Goal: Information Seeking & Learning: Learn about a topic

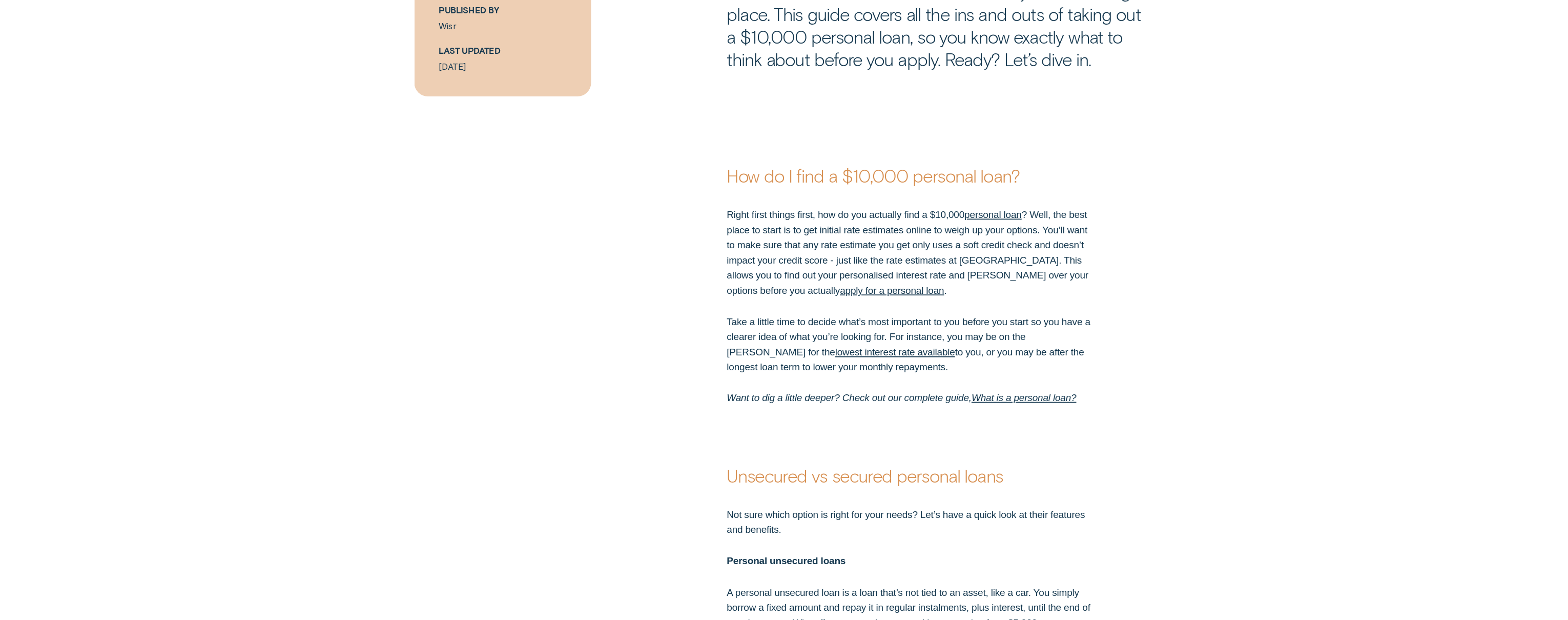
scroll to position [990, 0]
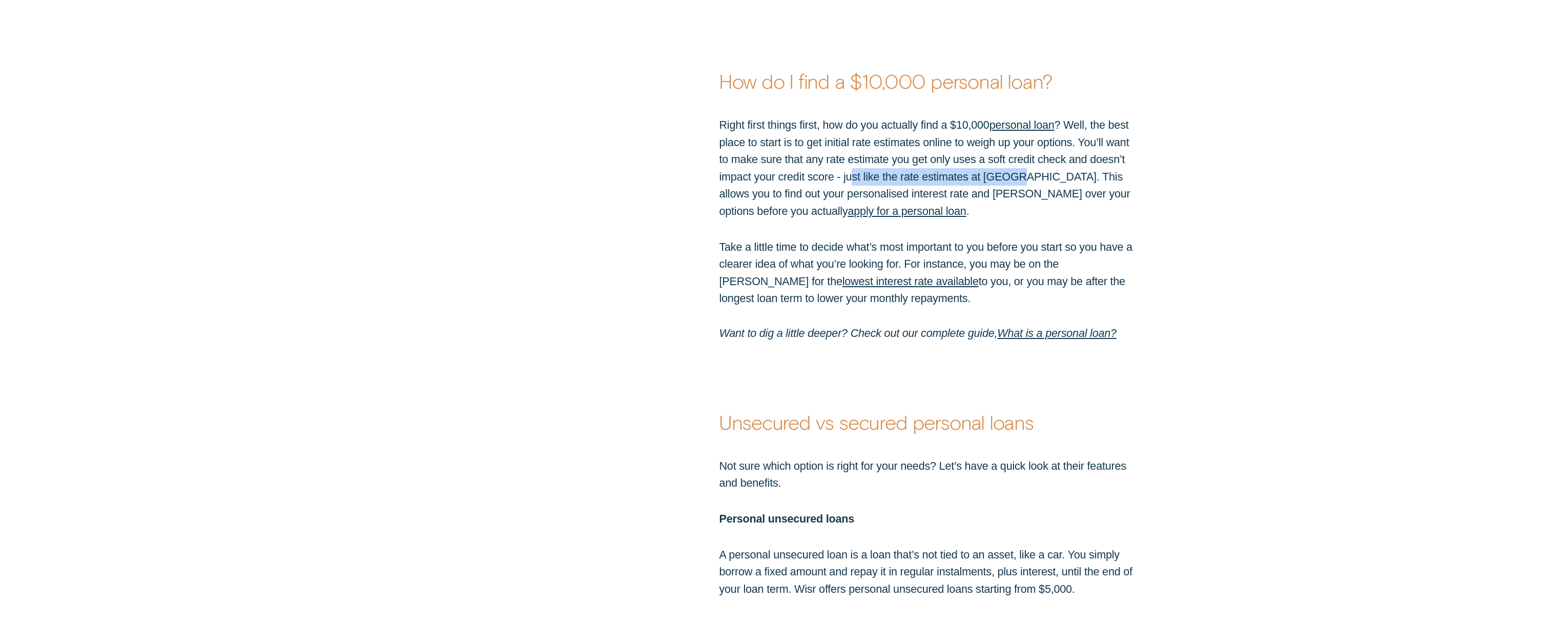
drag, startPoint x: 861, startPoint y: 176, endPoint x: 1010, endPoint y: 176, distance: 149.0
click at [1010, 176] on p "Right first things first, how do you actually find a $10,000 personal loan ? We…" at bounding box center [926, 168] width 413 height 103
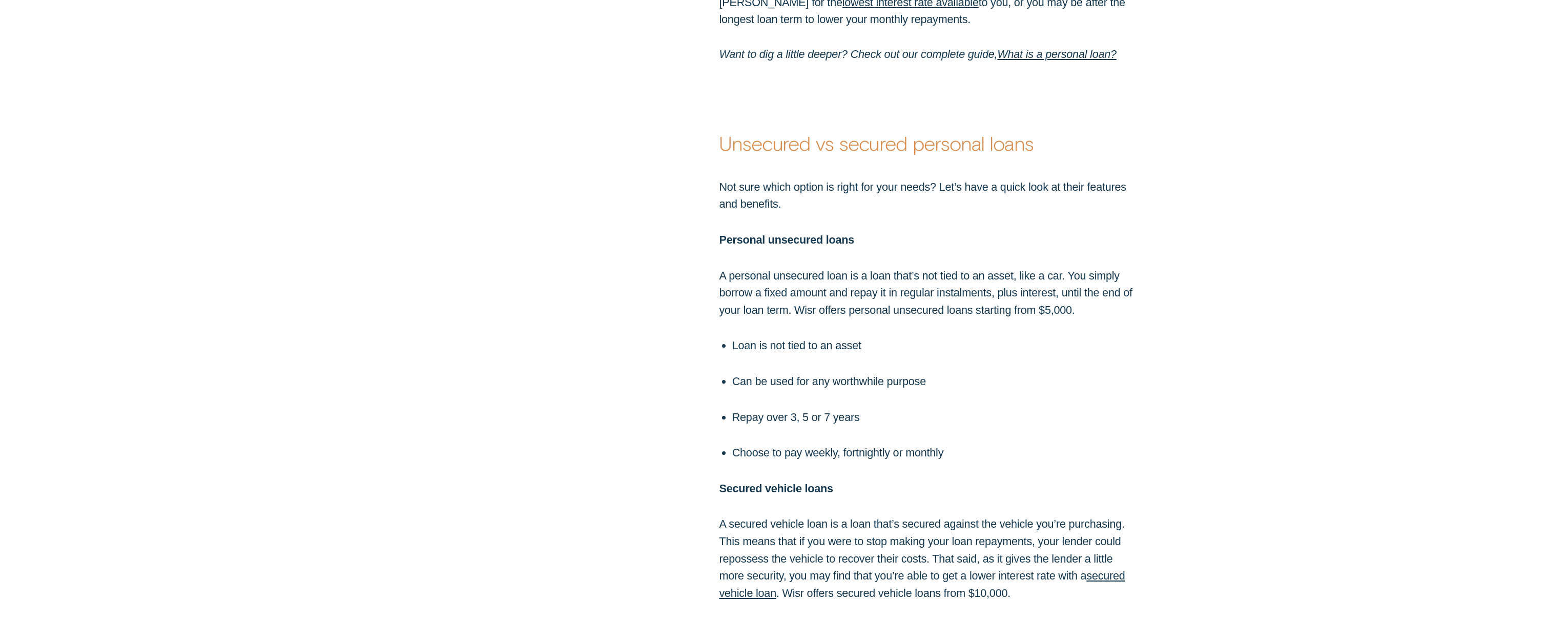
scroll to position [1278, 0]
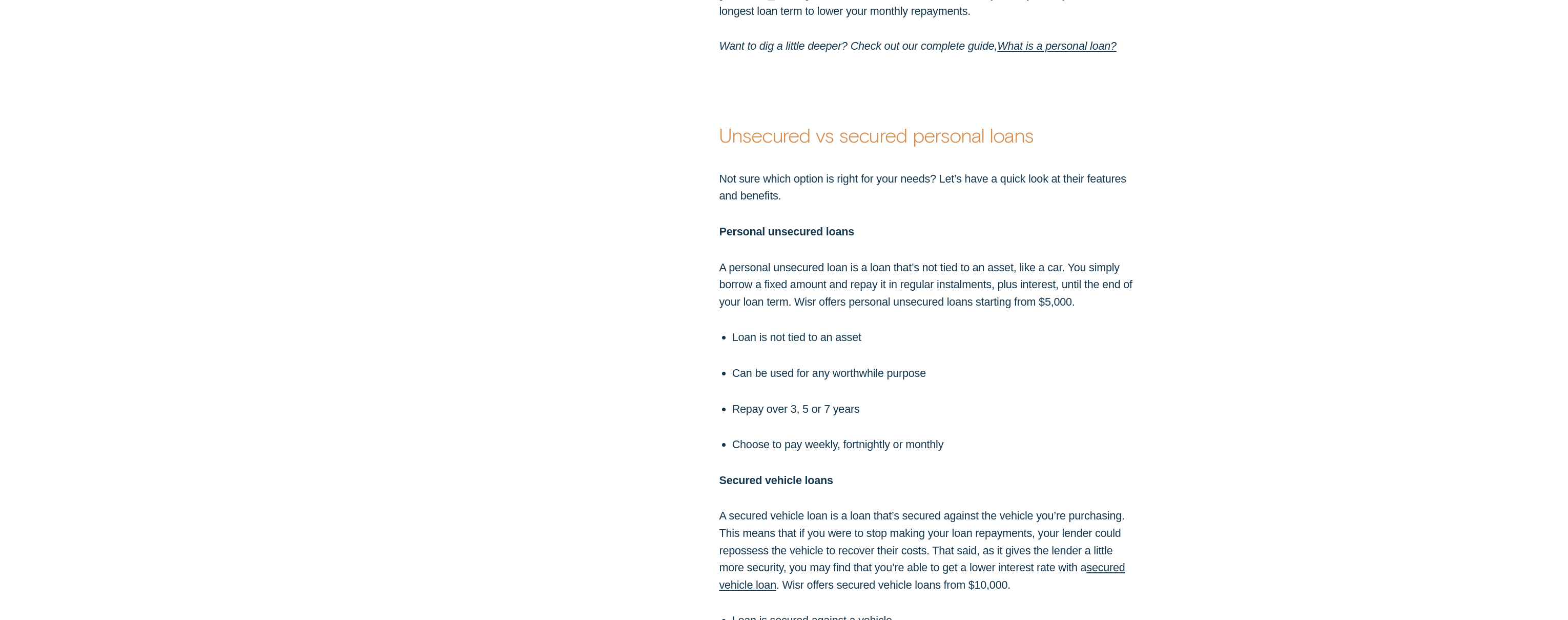
drag, startPoint x: 787, startPoint y: 302, endPoint x: 1087, endPoint y: 302, distance: 300.0
click at [1087, 302] on p "A personal unsecured loan is a loan that’s not tied to an asset, like a car. Yo…" at bounding box center [926, 285] width 413 height 52
click at [773, 338] on p "Loan is not tied to an asset" at bounding box center [933, 337] width 401 height 17
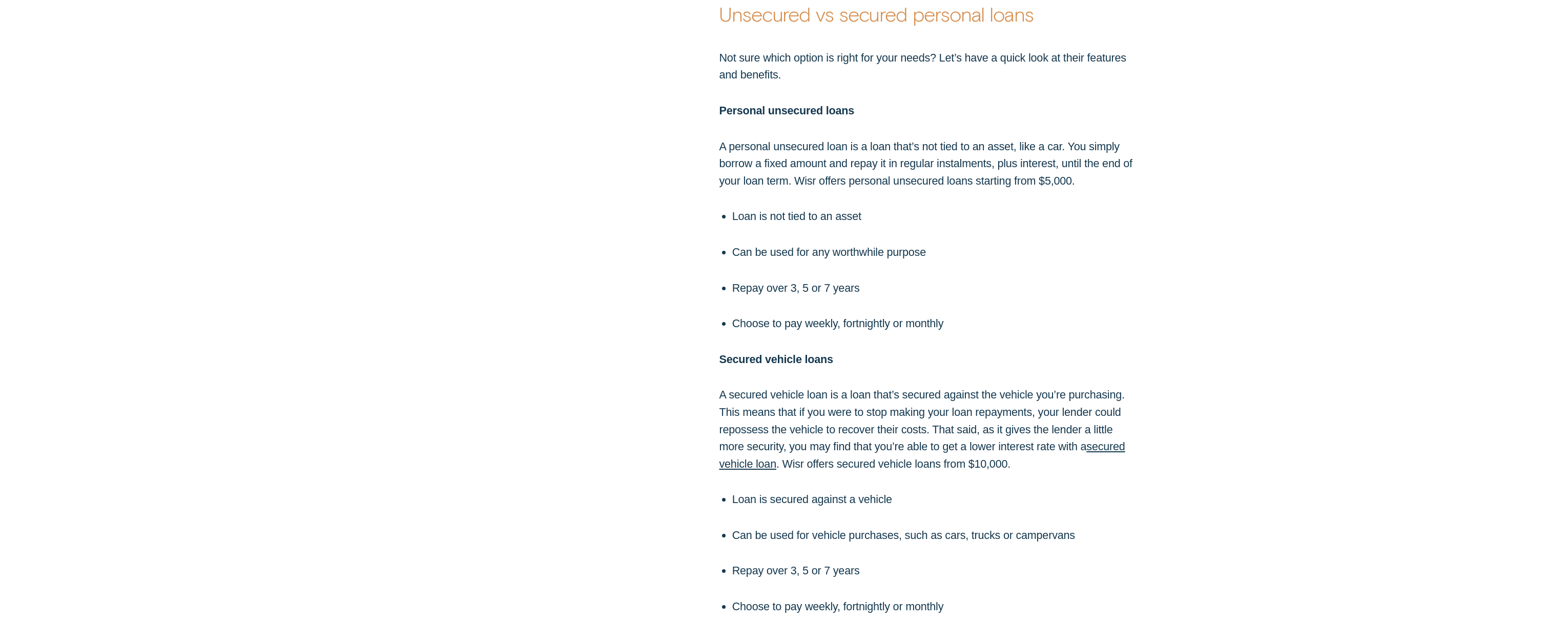
scroll to position [1400, 0]
drag, startPoint x: 732, startPoint y: 284, endPoint x: 865, endPoint y: 283, distance: 133.0
click at [865, 283] on p "Repay over 3, 5 or 7 years" at bounding box center [933, 286] width 401 height 17
click at [813, 319] on p "Choose to pay weekly, fortnightly or monthly" at bounding box center [933, 321] width 401 height 17
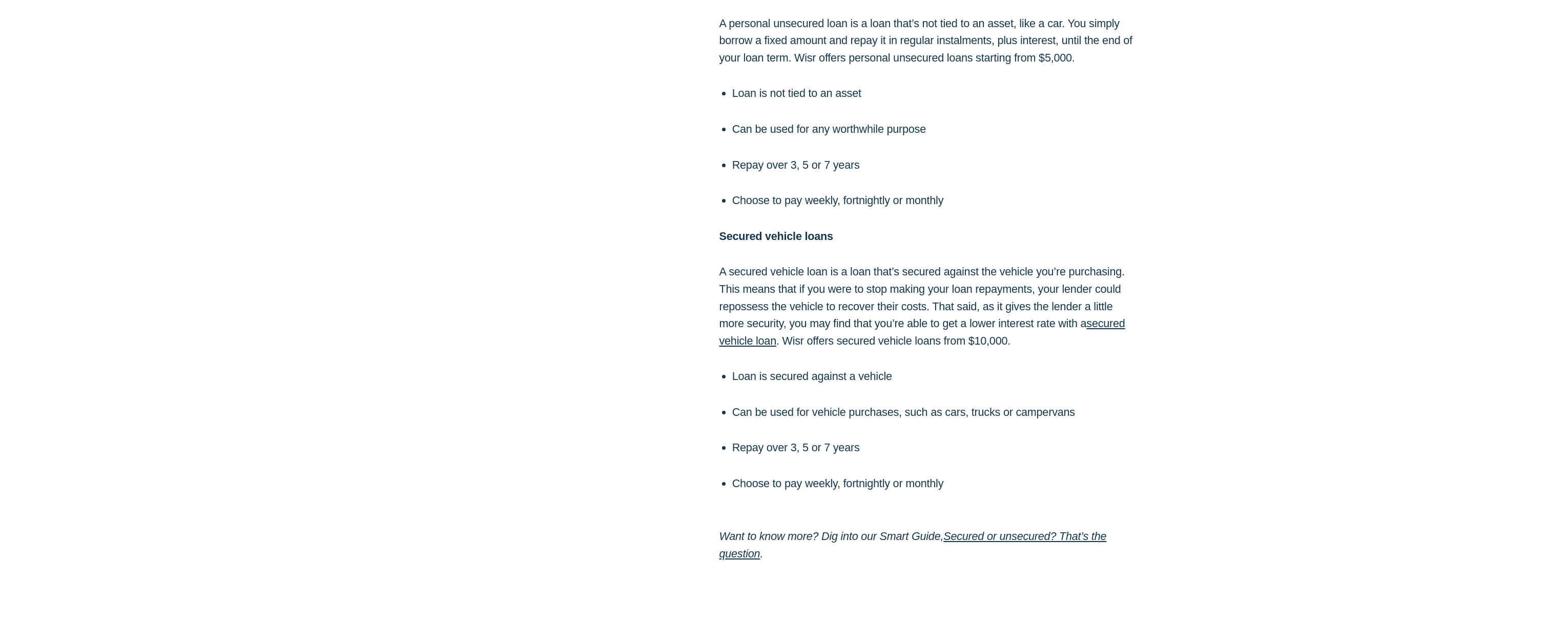
scroll to position [1523, 0]
drag, startPoint x: 788, startPoint y: 319, endPoint x: 1048, endPoint y: 318, distance: 260.0
click at [1048, 318] on p "A secured vehicle loan is a loan that’s secured against the vehicle you’re purc…" at bounding box center [926, 304] width 413 height 86
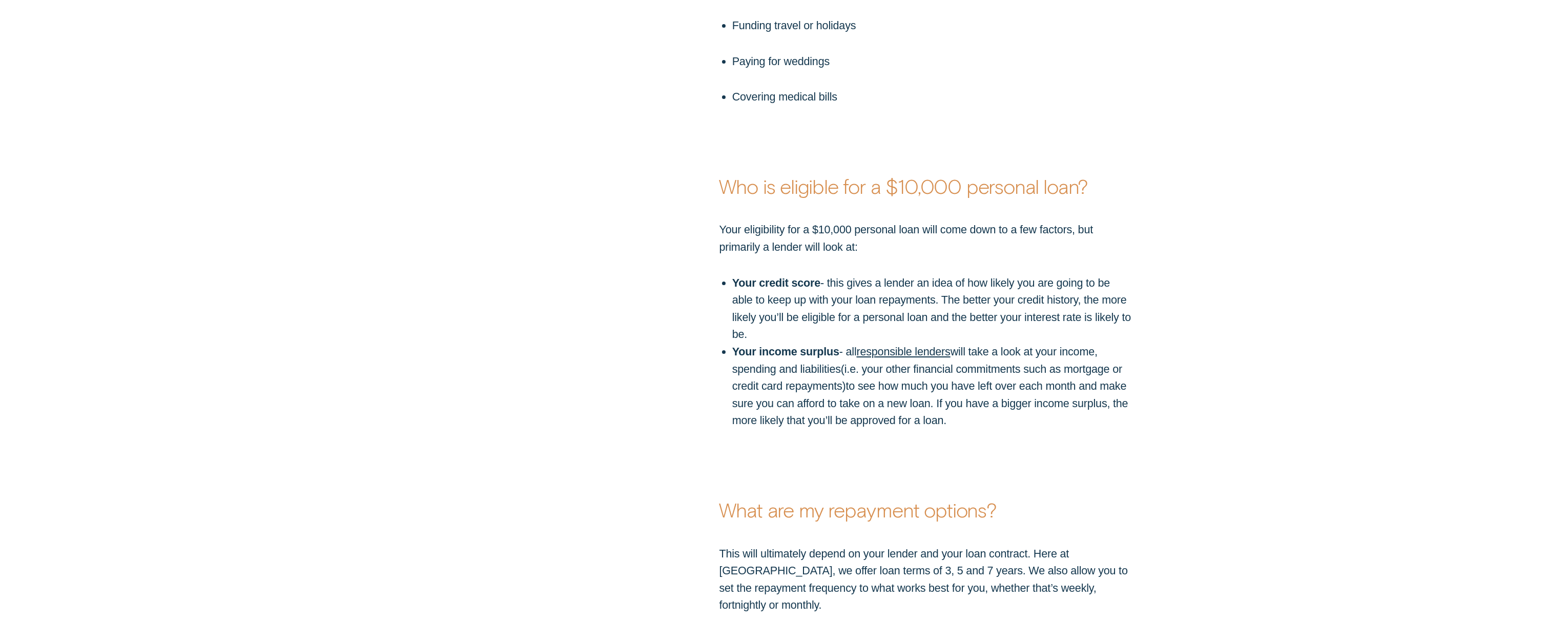
scroll to position [2384, 0]
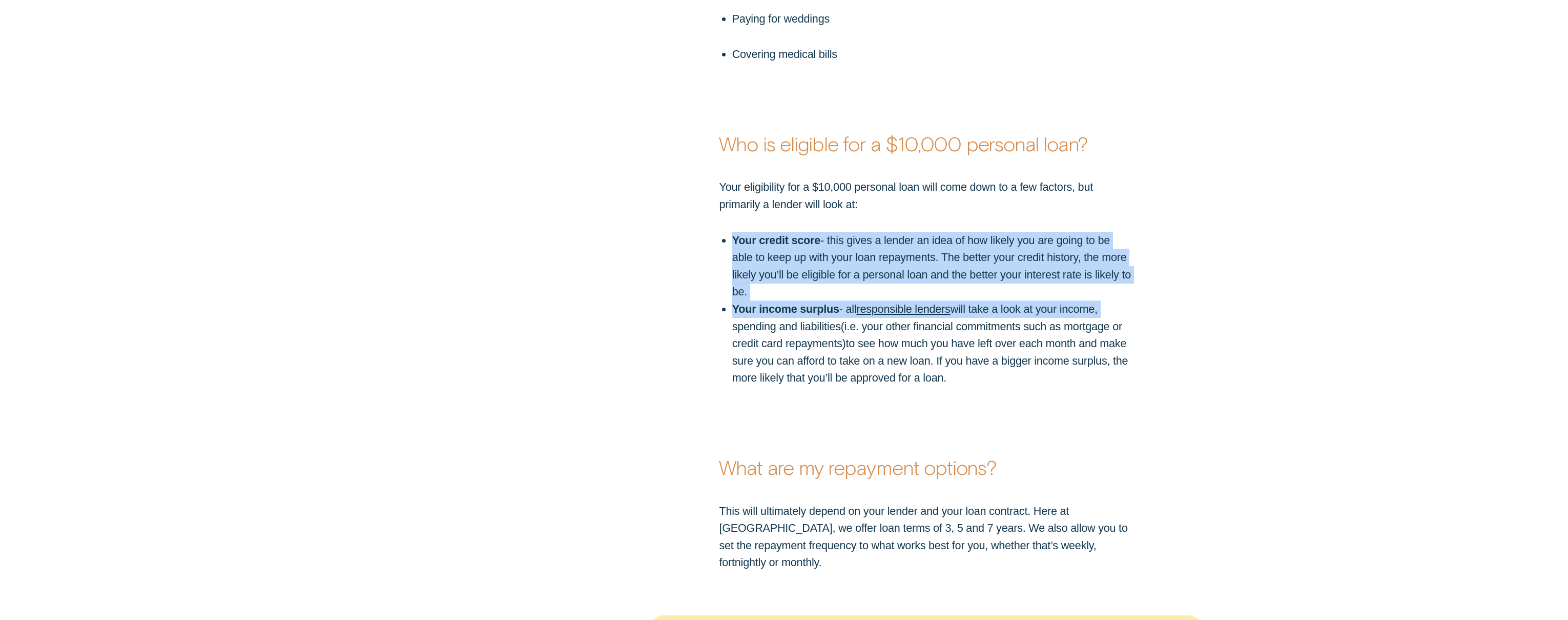
drag, startPoint x: 732, startPoint y: 238, endPoint x: 1109, endPoint y: 287, distance: 380.2
click at [1109, 287] on div "Your eligibility for a $10,000 personal loan will come down to a few factors, b…" at bounding box center [926, 283] width 426 height 208
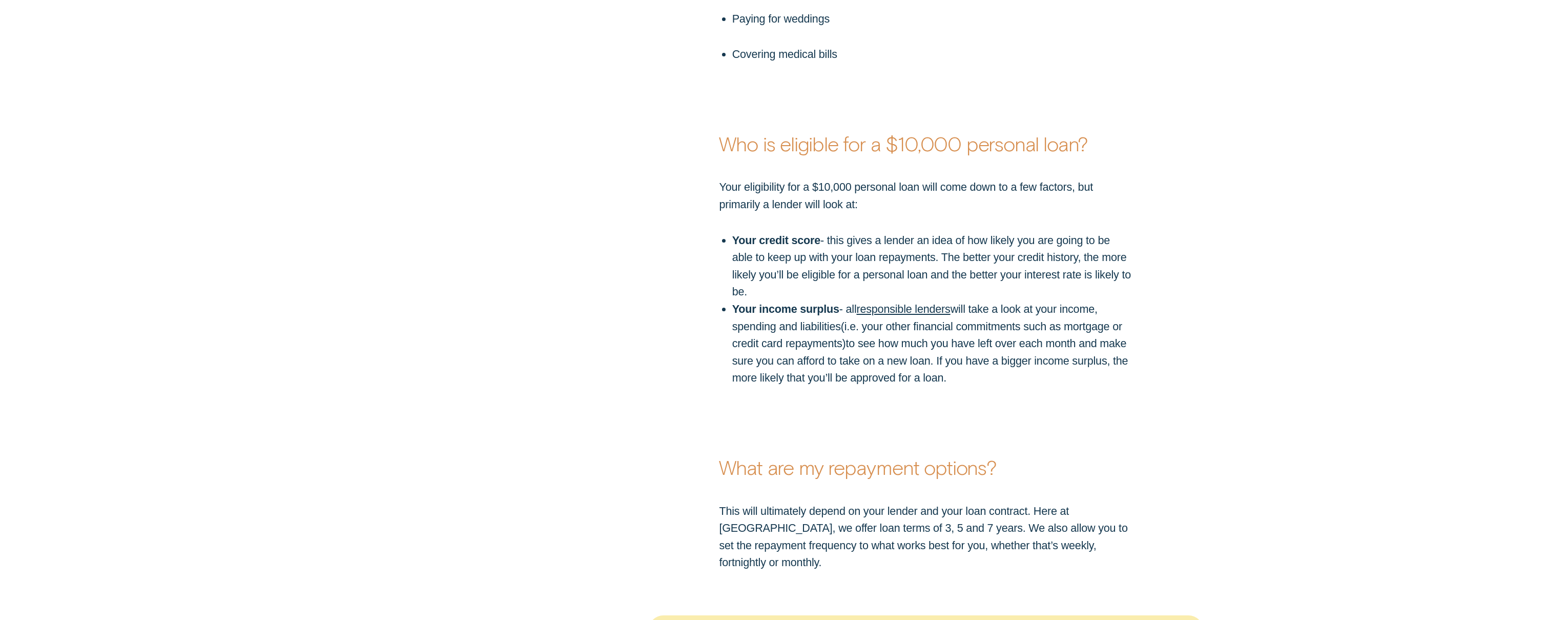
click at [950, 330] on p "Your income surplus - all responsible lenders will take a look at your income, …" at bounding box center [933, 344] width 401 height 86
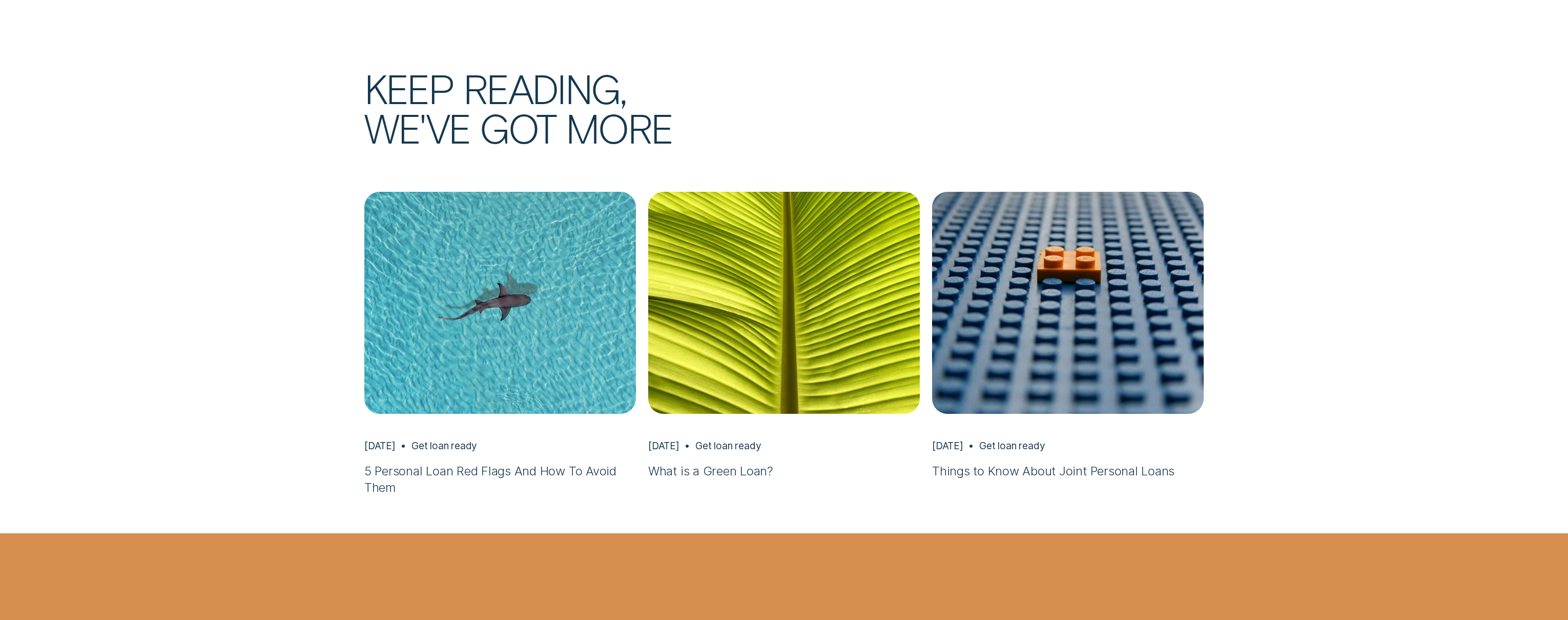
scroll to position [5337, 0]
